Goal: Navigation & Orientation: Find specific page/section

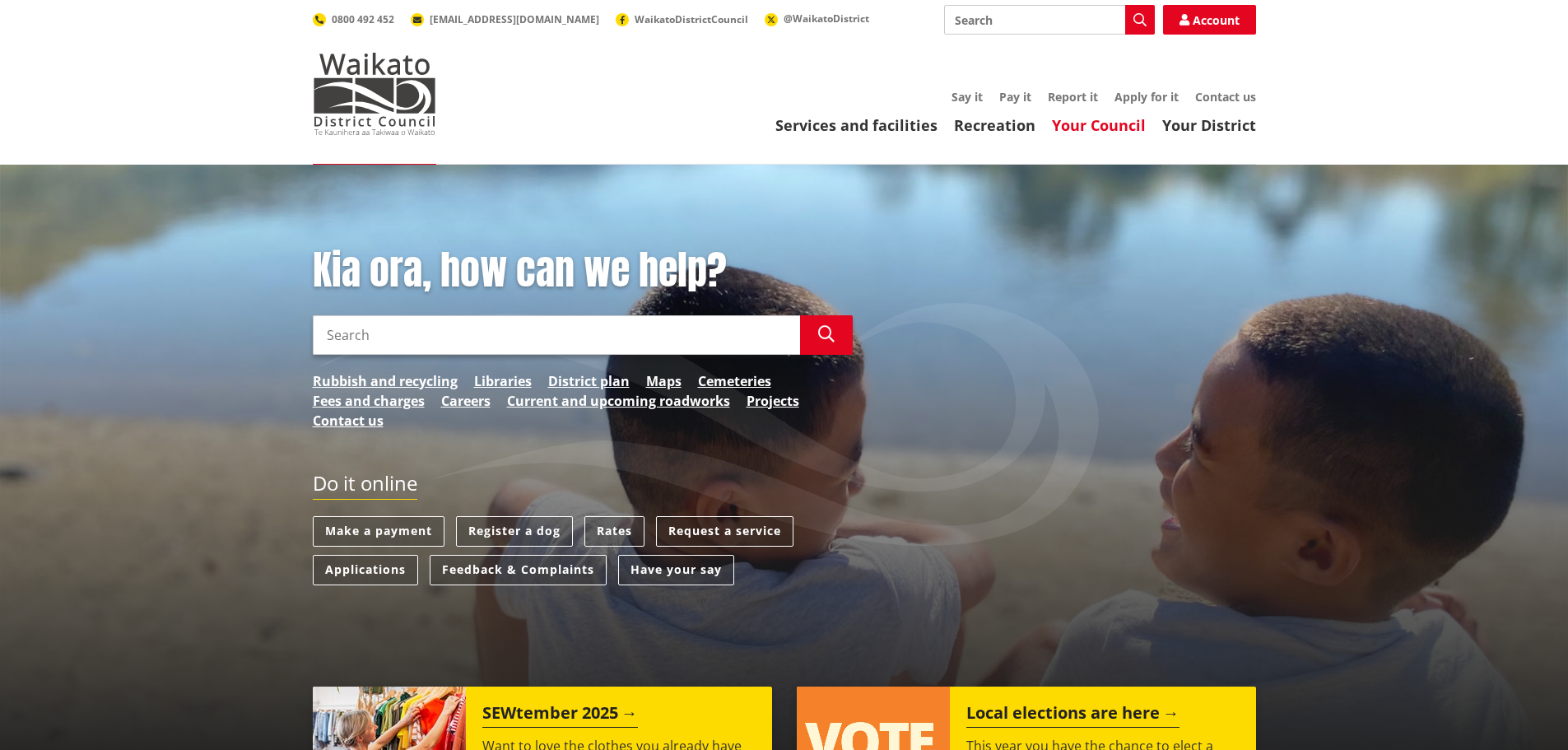
click at [1117, 126] on link "Your Council" at bounding box center [1098, 125] width 94 height 20
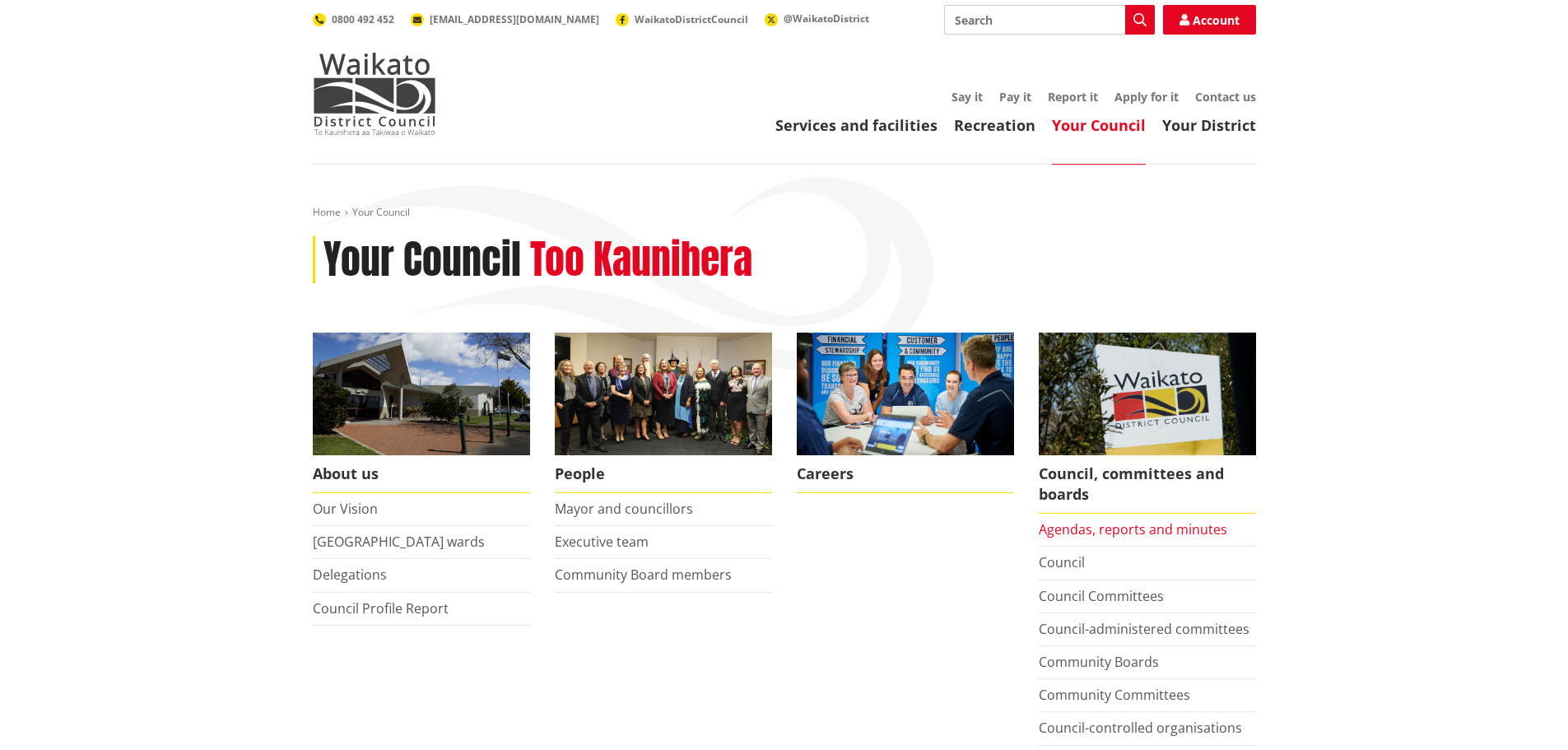
click at [1153, 524] on link "Agendas, reports and minutes" at bounding box center [1133, 529] width 189 height 18
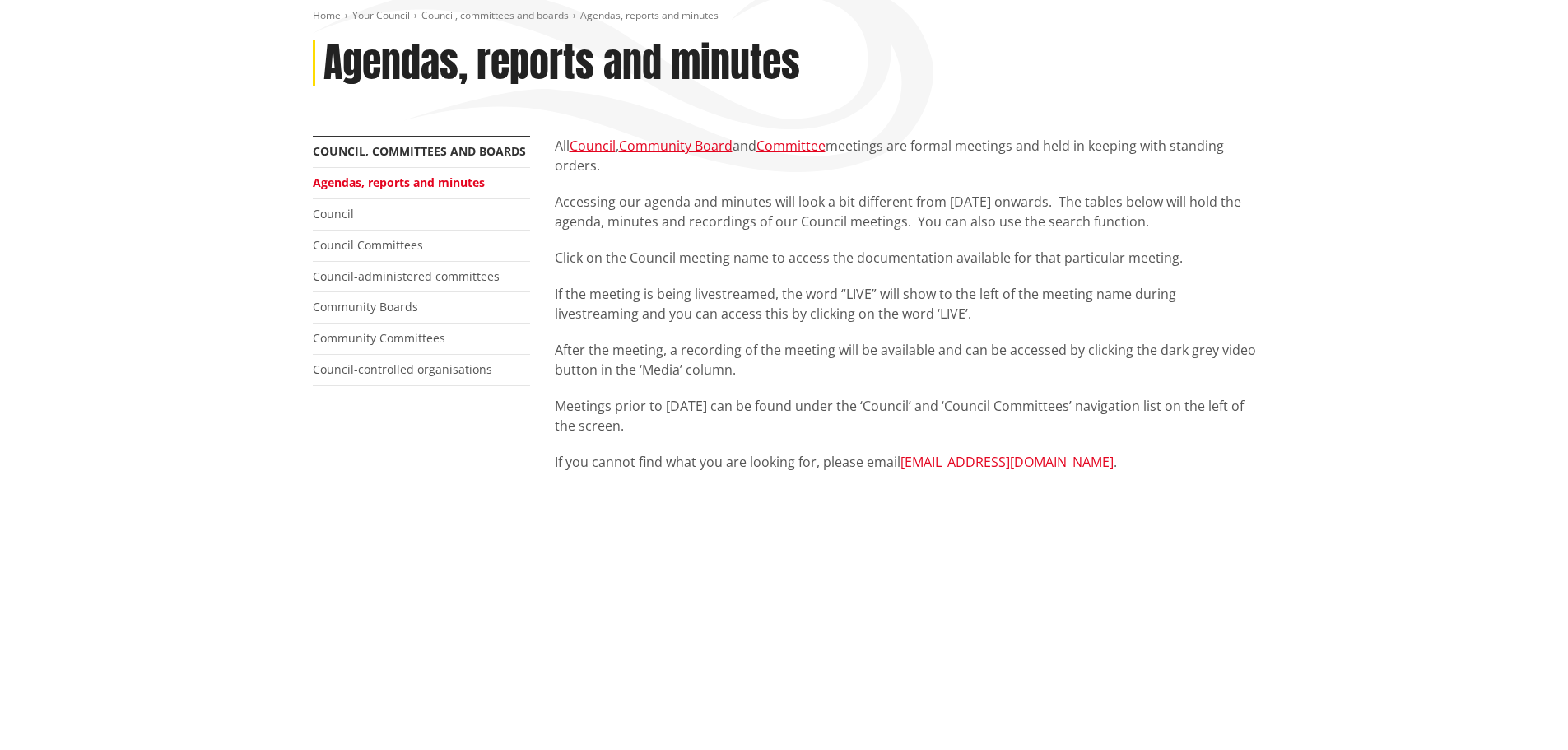
scroll to position [577, 0]
